Goal: Task Accomplishment & Management: Complete application form

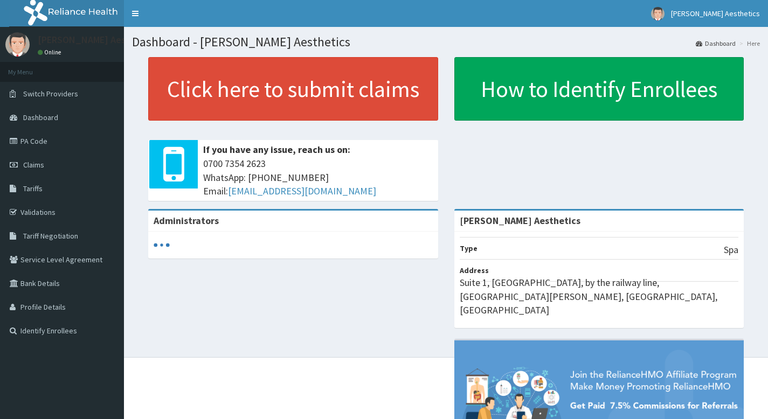
click at [37, 146] on link "PA Code" at bounding box center [62, 141] width 124 height 24
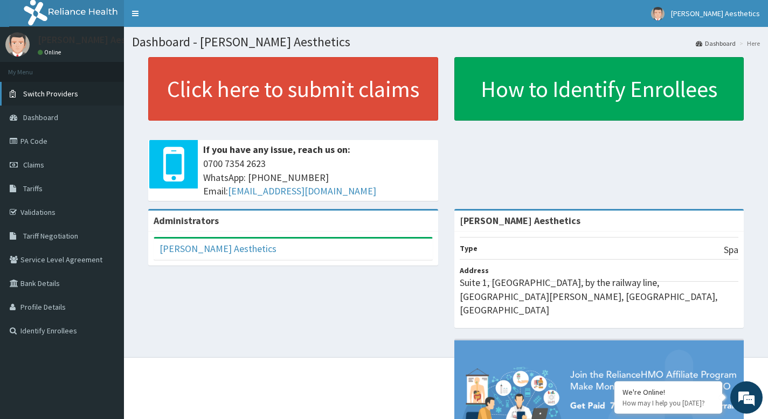
scroll to position [88, 0]
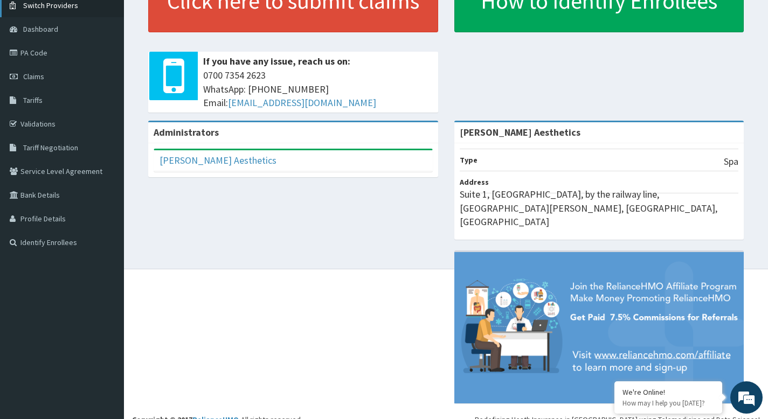
click at [73, 92] on link "Tariffs" at bounding box center [62, 100] width 124 height 24
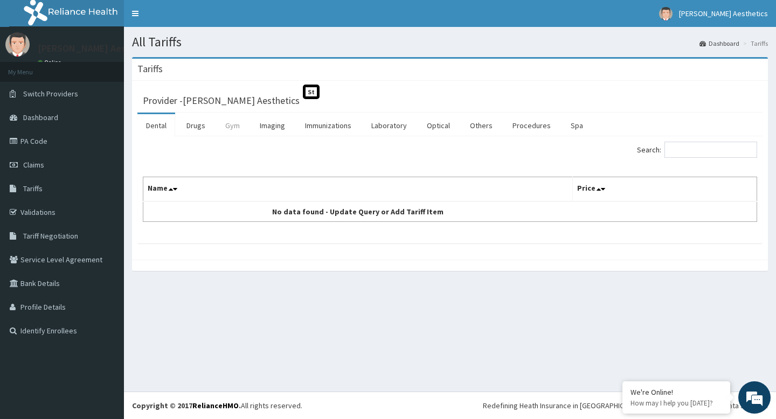
click at [233, 126] on link "Gym" at bounding box center [233, 125] width 32 height 23
click at [571, 129] on link "Spa" at bounding box center [577, 125] width 30 height 23
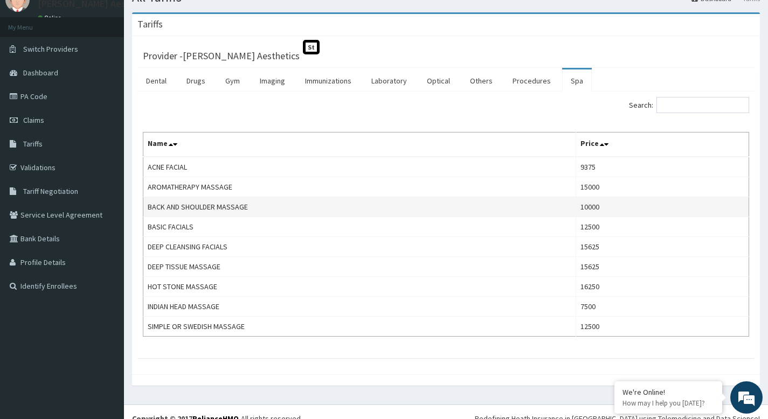
scroll to position [58, 0]
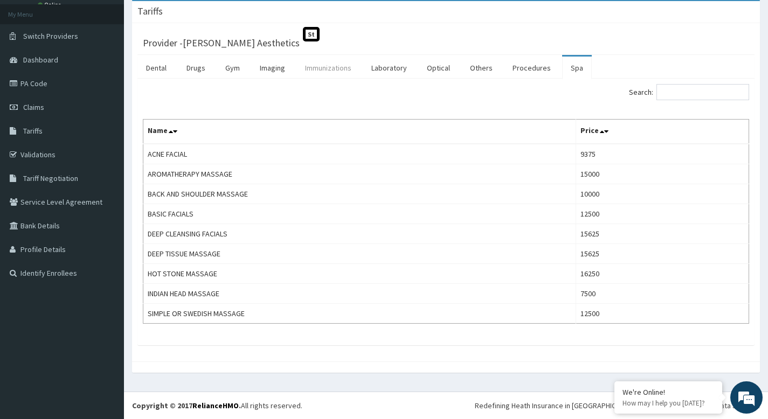
click at [325, 71] on link "Immunizations" at bounding box center [328, 68] width 64 height 23
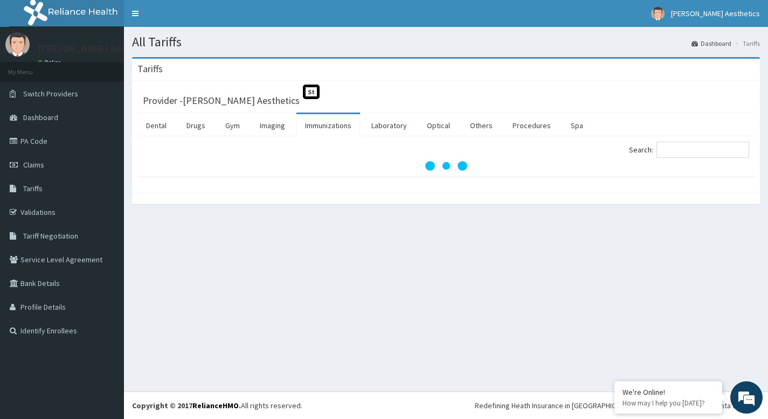
scroll to position [0, 0]
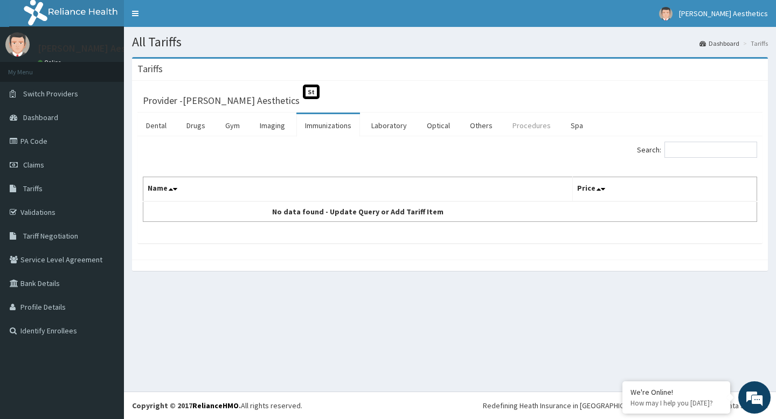
click at [535, 125] on link "Procedures" at bounding box center [532, 125] width 56 height 23
click at [572, 126] on link "Spa" at bounding box center [577, 125] width 30 height 23
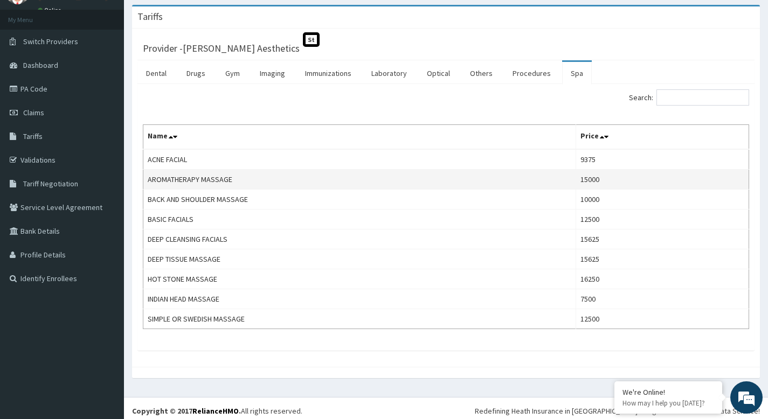
scroll to position [58, 0]
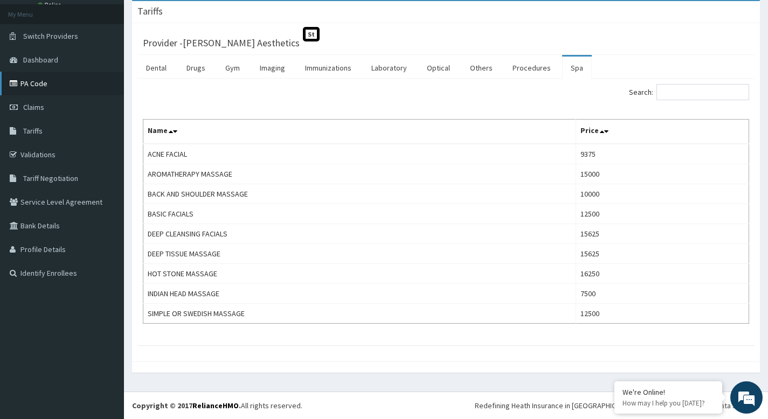
click at [54, 80] on link "PA Code" at bounding box center [62, 84] width 124 height 24
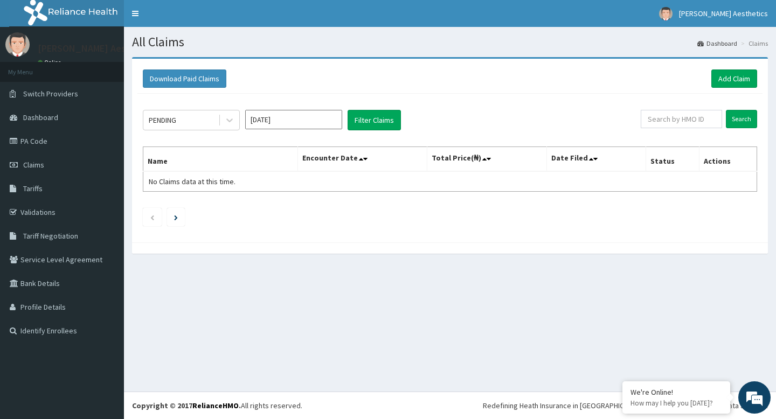
click at [289, 127] on input "Oct 2025" at bounding box center [293, 119] width 97 height 19
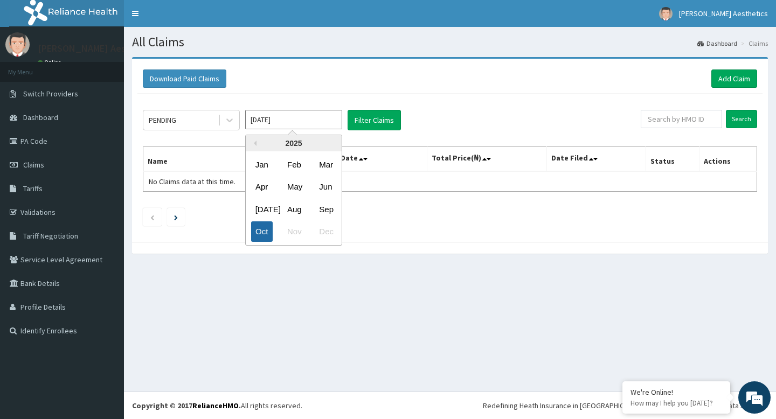
click at [260, 234] on div "Oct" at bounding box center [262, 232] width 22 height 20
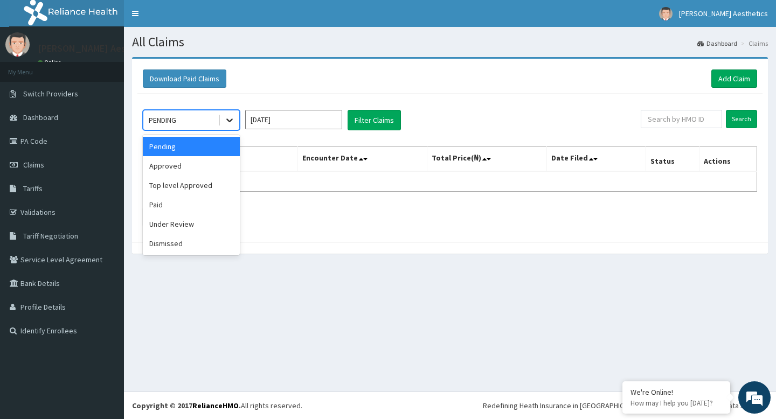
click at [228, 124] on icon at bounding box center [229, 120] width 11 height 11
click at [191, 225] on div "Under Review" at bounding box center [191, 224] width 97 height 19
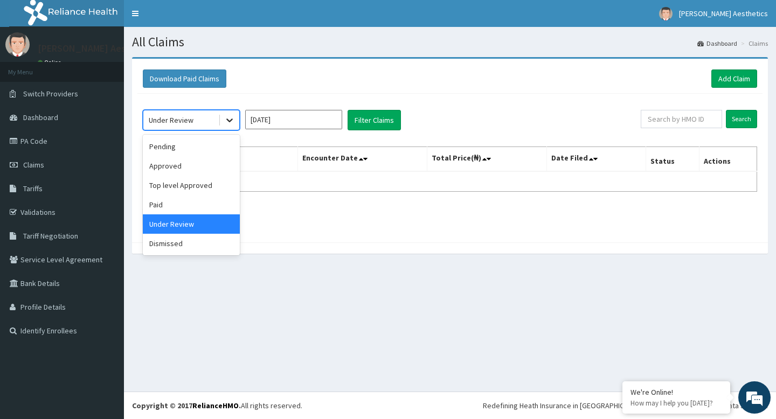
click at [225, 121] on icon at bounding box center [229, 120] width 11 height 11
click at [189, 245] on div "Dismissed" at bounding box center [191, 243] width 97 height 19
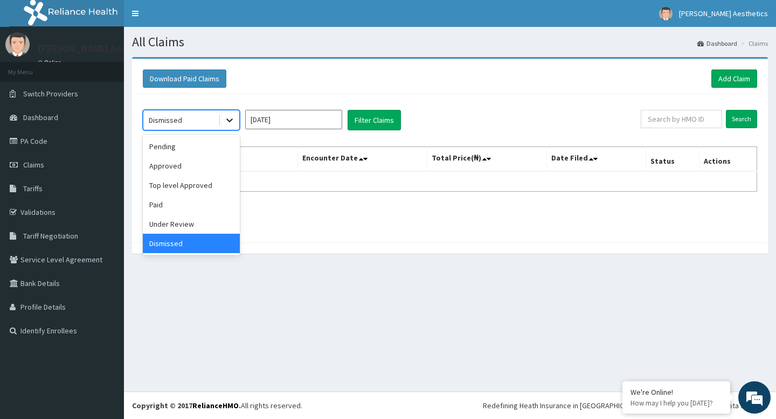
click at [229, 119] on icon at bounding box center [229, 120] width 11 height 11
click at [185, 148] on div "Pending" at bounding box center [191, 146] width 97 height 19
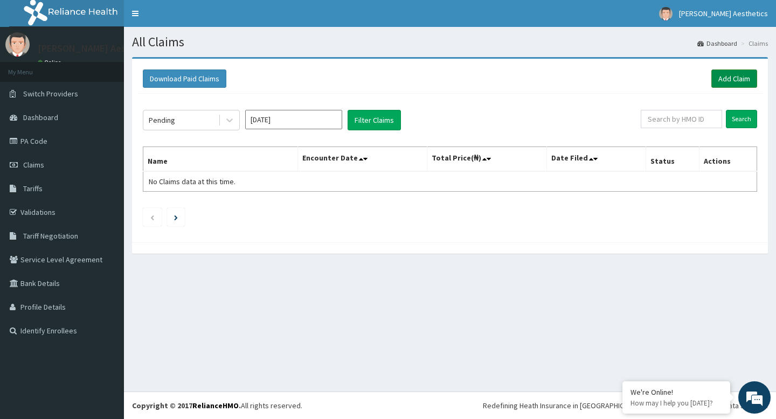
click at [741, 79] on link "Add Claim" at bounding box center [734, 79] width 46 height 18
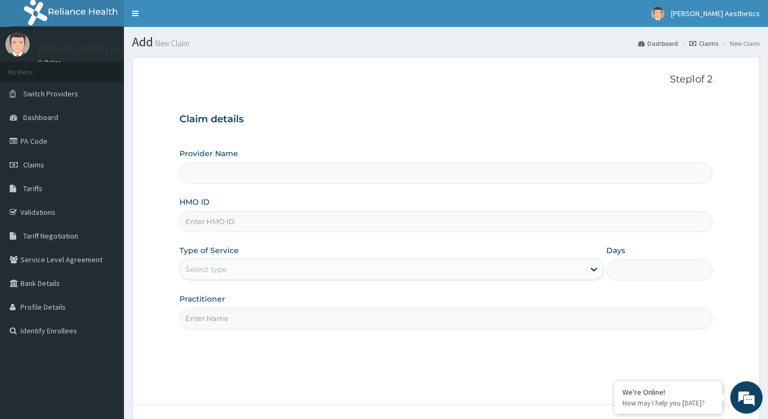
type input "[PERSON_NAME] Aesthetics"
type input "1"
click at [219, 222] on input "HMO ID" at bounding box center [445, 221] width 533 height 21
type input "OHT/11249/A"
click at [257, 315] on input "Practitioner" at bounding box center [445, 318] width 533 height 21
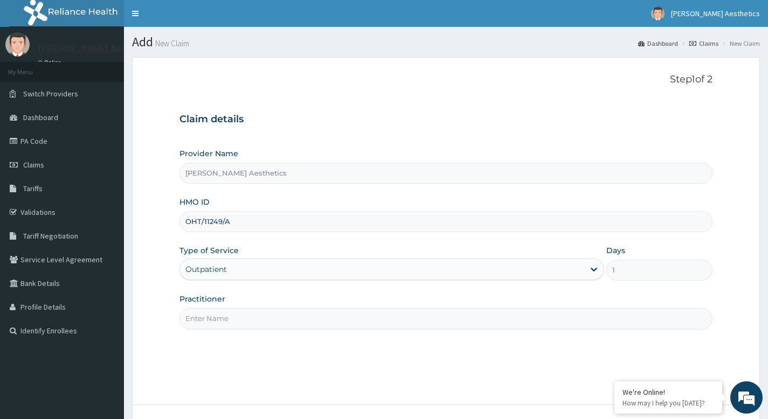
type input "Dr. Chibuzo Anne-lise Nkala"
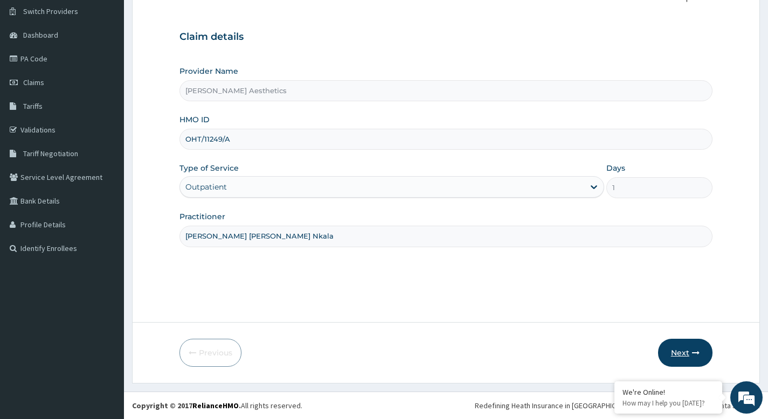
click at [676, 353] on button "Next" at bounding box center [685, 353] width 54 height 28
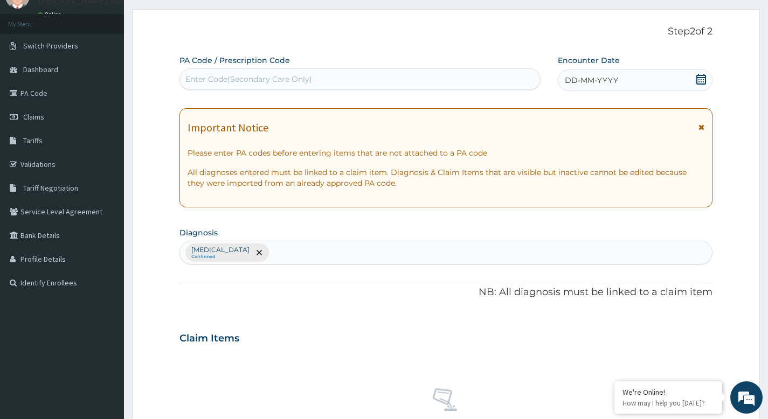
scroll to position [0, 0]
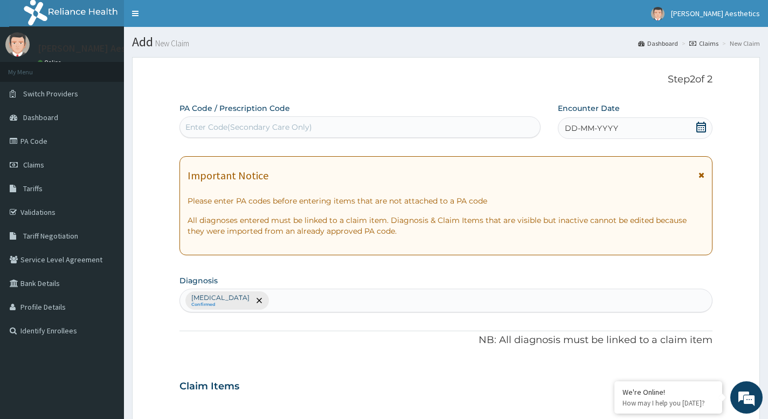
click at [244, 121] on div "Enter Code(Secondary Care Only)" at bounding box center [360, 127] width 360 height 17
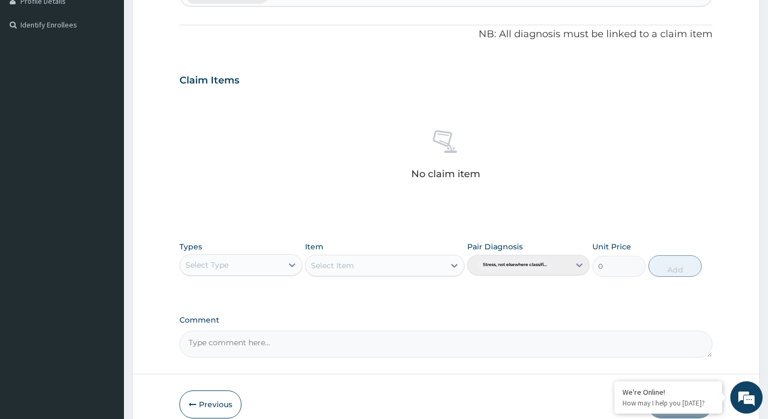
scroll to position [337, 0]
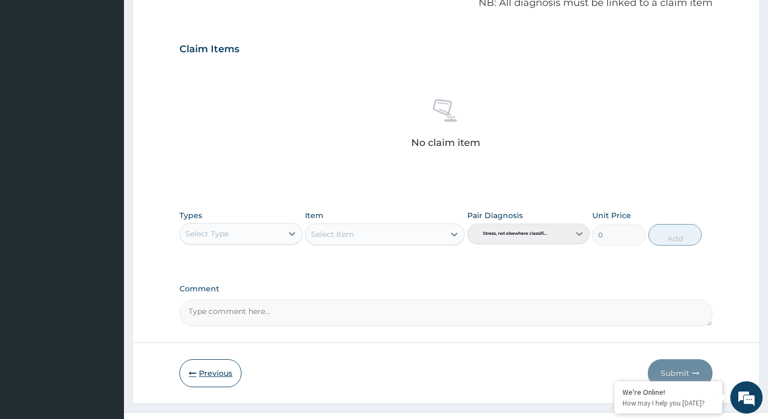
click at [198, 370] on button "Previous" at bounding box center [210, 373] width 62 height 28
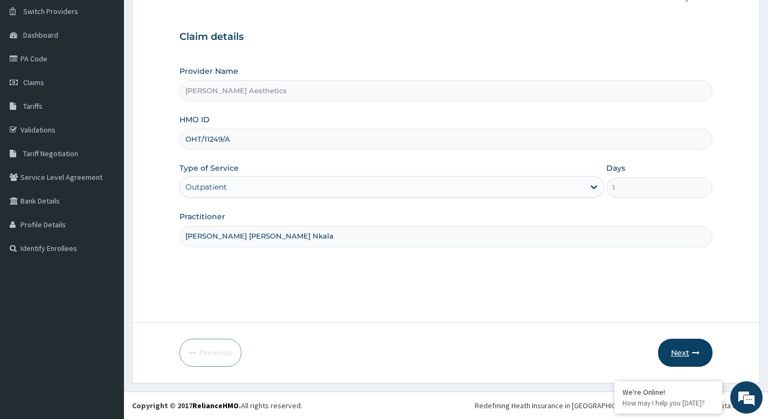
click at [686, 352] on button "Next" at bounding box center [685, 353] width 54 height 28
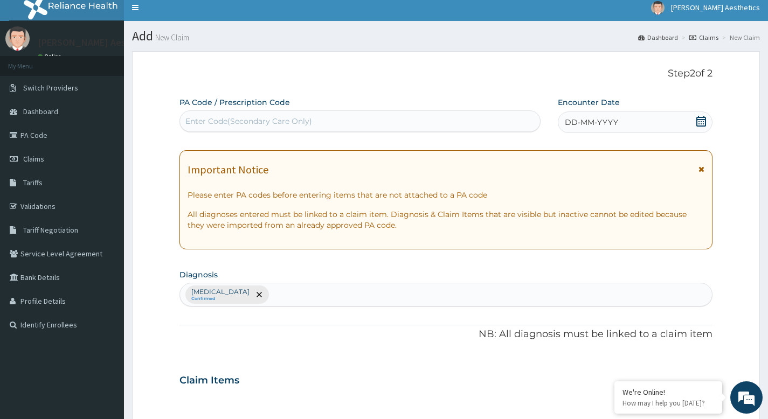
scroll to position [0, 0]
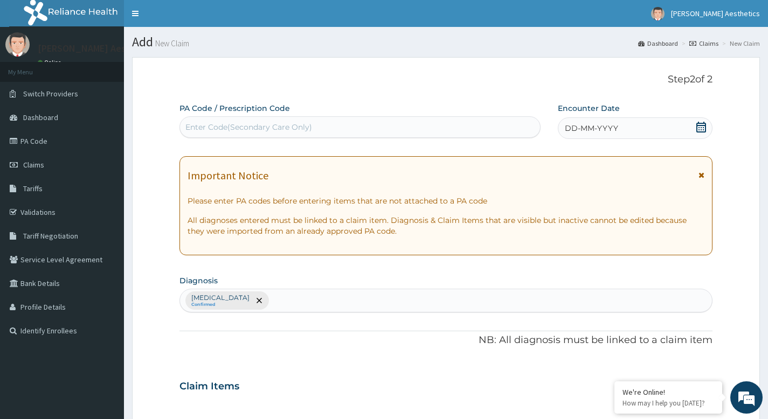
click at [241, 121] on div "Enter Code(Secondary Care Only)" at bounding box center [360, 127] width 360 height 17
type input "PA/D3AB19"
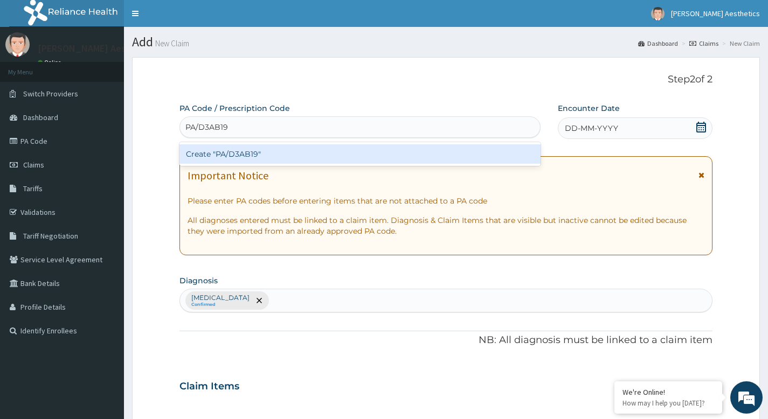
click at [251, 155] on div "Create "PA/D3AB19"" at bounding box center [359, 153] width 361 height 19
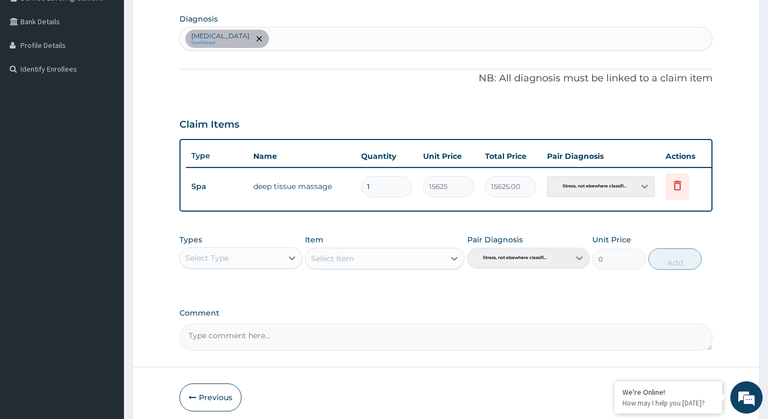
scroll to position [315, 0]
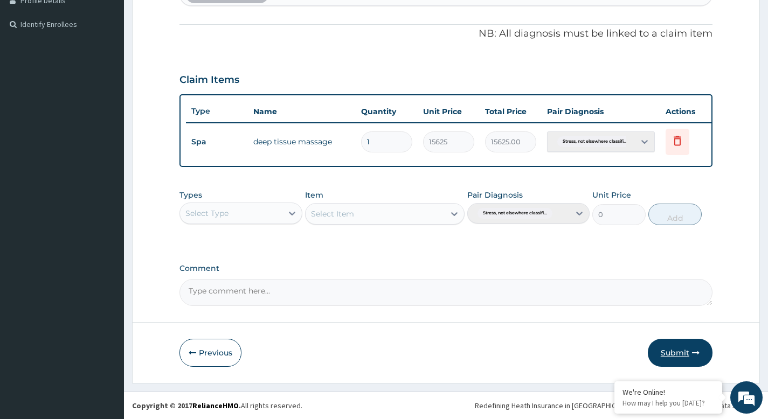
click at [688, 353] on button "Submit" at bounding box center [680, 353] width 65 height 28
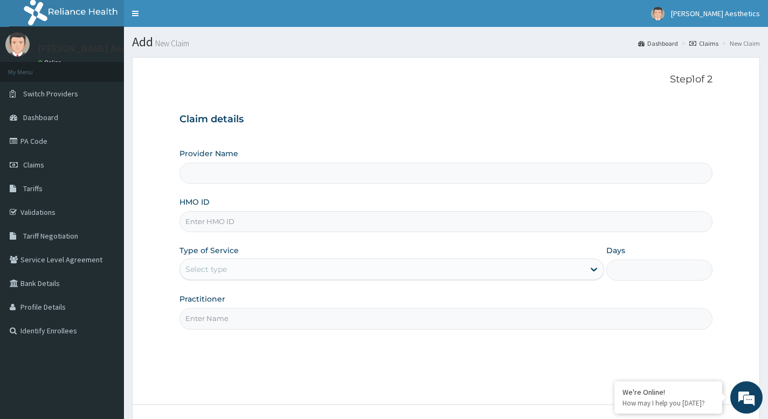
type input "[PERSON_NAME] Aesthetics"
type input "1"
click at [224, 225] on input "HMO ID" at bounding box center [445, 221] width 533 height 21
type input "O"
type input "HPY/100114/A"
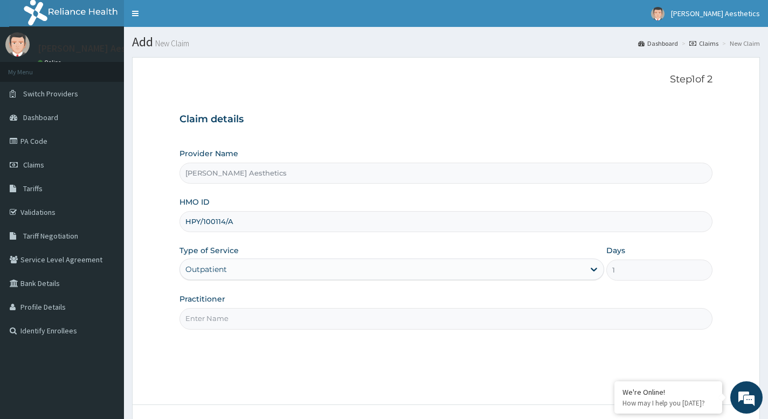
click at [241, 320] on input "Practitioner" at bounding box center [445, 318] width 533 height 21
type input "[PERSON_NAME] [PERSON_NAME] Nkala"
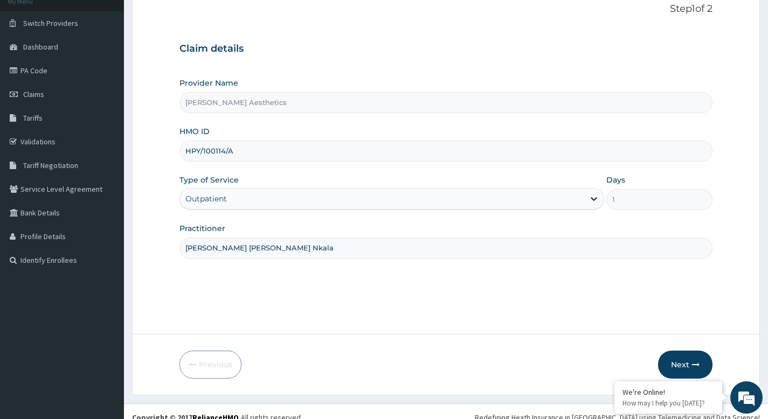
scroll to position [82, 0]
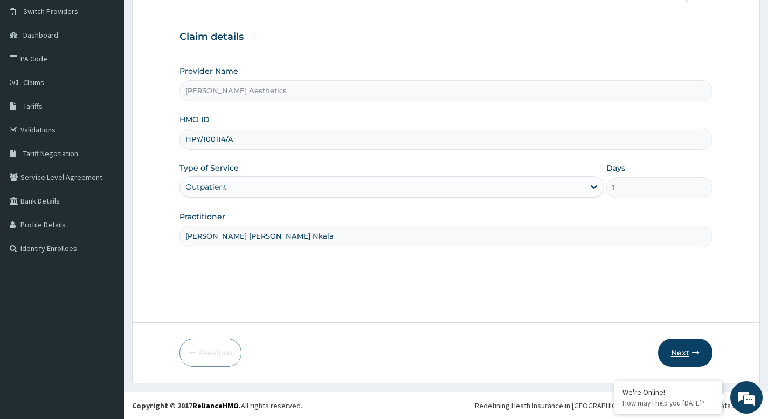
click at [674, 353] on button "Next" at bounding box center [685, 353] width 54 height 28
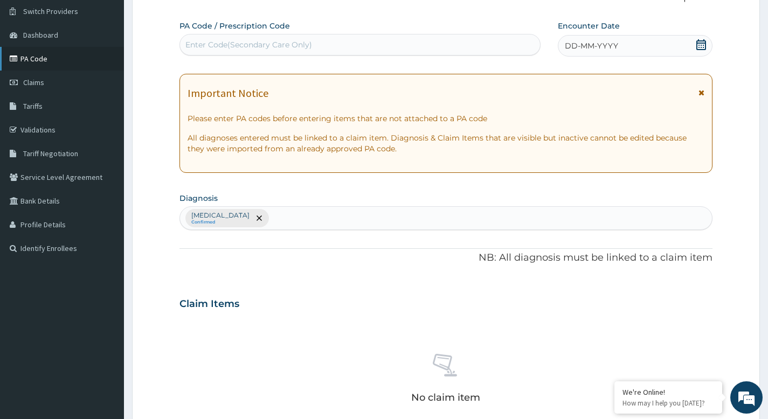
click at [38, 58] on link "PA Code" at bounding box center [62, 59] width 124 height 24
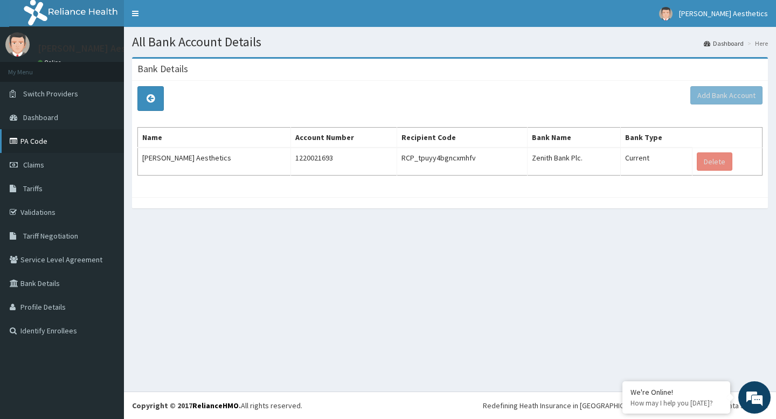
click at [46, 148] on link "PA Code" at bounding box center [62, 141] width 124 height 24
